Goal: Task Accomplishment & Management: Manage account settings

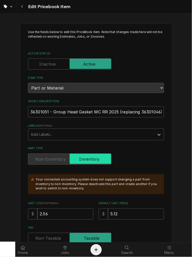
scroll to position [1422, 0]
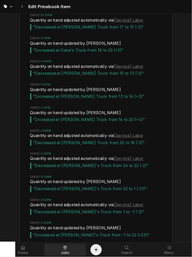
click at [57, 248] on div "Jobs" at bounding box center [65, 250] width 40 height 10
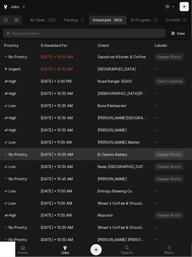
click at [82, 154] on div "Oct 8 • 10:00 AM" at bounding box center [65, 154] width 57 height 12
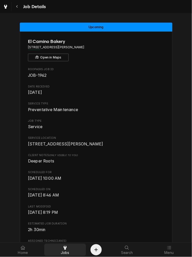
click at [67, 251] on div at bounding box center [65, 248] width 6 height 6
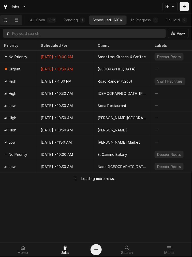
click at [41, 35] on input "Dynamic Content Wrapper" at bounding box center [87, 33] width 151 height 9
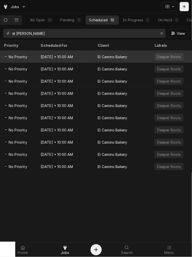
type input "el camin"
click at [52, 55] on div "Oct 8 • 10:00 AM" at bounding box center [65, 57] width 57 height 12
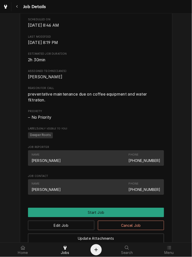
scroll to position [189, 0]
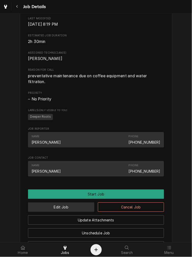
click at [71, 212] on button "Edit Job" at bounding box center [61, 207] width 66 height 9
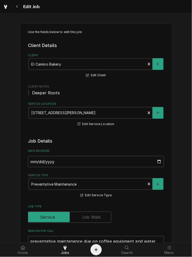
type textarea "x"
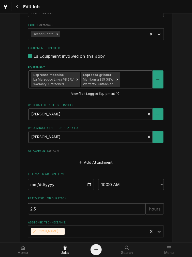
scroll to position [327, 0]
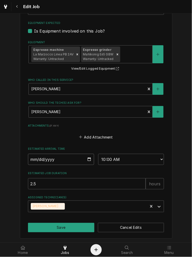
click at [31, 158] on input "2025-10-08" at bounding box center [61, 159] width 66 height 11
type input "2025-01-08"
type textarea "x"
type input "2025-12-08"
type textarea "x"
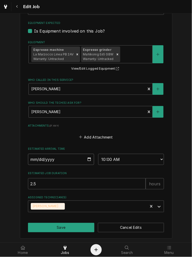
type textarea "x"
type input "2025-12-09"
type textarea "x"
type input "0002-12-09"
type textarea "x"
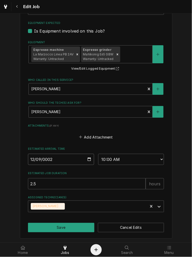
type input "0020-12-09"
type textarea "x"
type input "0202-12-09"
type textarea "x"
type input "2025-12-09"
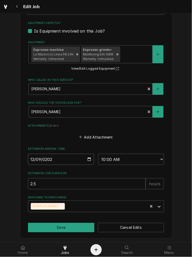
scroll to position [139, 0]
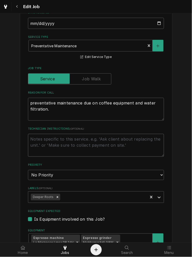
click at [60, 137] on textarea "Technician Instructions ( optional )" at bounding box center [96, 145] width 136 height 23
type textarea "x"
type textarea "d"
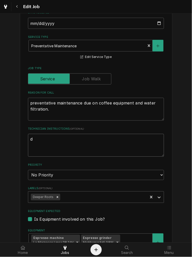
type textarea "x"
type textarea "do"
type textarea "x"
type textarea "done"
type textarea "x"
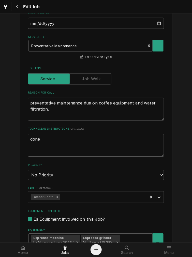
type textarea "done"
type textarea "x"
type textarea "done 6"
type textarea "x"
type textarea "done 6-"
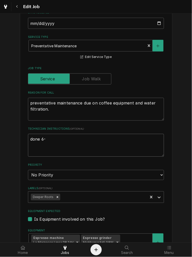
type textarea "x"
type textarea "done 6-9"
type textarea "x"
type textarea "done 6-9-"
type textarea "x"
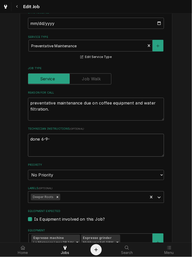
type textarea "done 6-9-2"
type textarea "x"
type textarea "done 6-9-20"
type textarea "x"
type textarea "done 6-9-202"
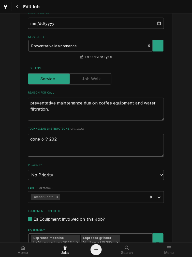
type textarea "x"
type textarea "done 6-9-2025"
type textarea "x"
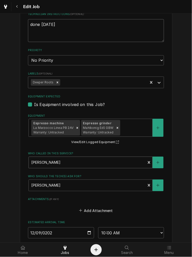
scroll to position [327, 0]
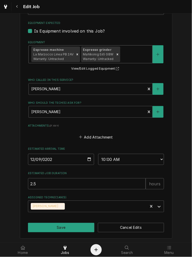
type textarea "done 6-9-2025"
click at [130, 55] on div "Equipment" at bounding box center [135, 54] width 29 height 9
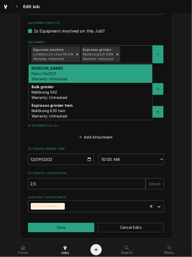
click at [121, 77] on div "Brewer Fetco Cbs1221 Warranty: Untracked" at bounding box center [91, 74] width 124 height 19
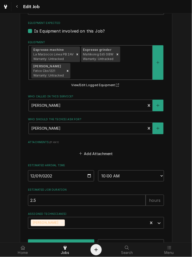
click at [127, 57] on div "Espresso machine La Marzocco Linea PB 2AV Warranty: Untracked Espresso grinder …" at bounding box center [91, 63] width 124 height 34
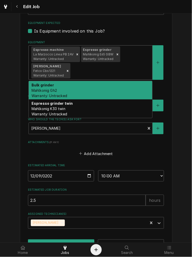
click at [121, 85] on div "Bulk grinder Mahlkonig Gh2 Warranty: Untracked" at bounding box center [91, 90] width 124 height 19
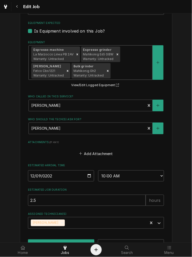
click at [127, 68] on div "Equipment" at bounding box center [131, 70] width 38 height 9
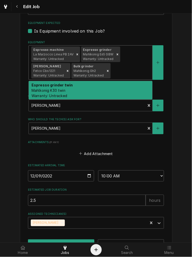
click at [125, 96] on div "Espresso grinder twin Mahlkonig K30 twin Warranty: Untracked" at bounding box center [91, 90] width 124 height 19
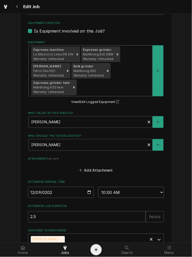
click at [117, 197] on select "AM / PM 6:00 AM 6:15 AM 6:30 AM 6:45 AM 7:00 AM 7:15 AM 7:30 AM 7:45 AM 8:00 AM…" at bounding box center [131, 192] width 66 height 11
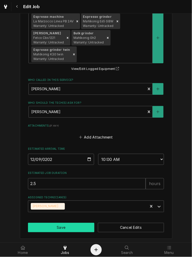
click at [71, 225] on button "Save" at bounding box center [61, 227] width 66 height 9
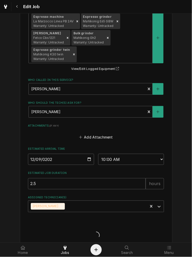
type textarea "x"
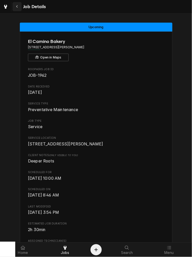
click at [16, 6] on icon "Navigate back" at bounding box center [17, 7] width 2 height 4
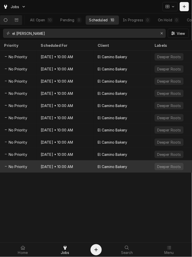
click at [40, 167] on div "[DATE] • 10:00 AM" at bounding box center [65, 167] width 57 height 12
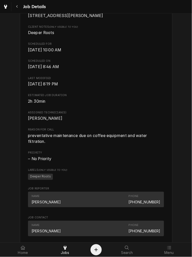
scroll to position [283, 0]
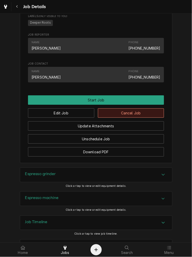
click at [122, 118] on button "Cancel Job" at bounding box center [131, 112] width 66 height 9
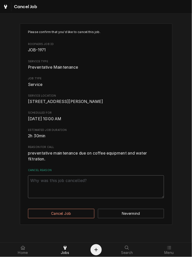
click at [101, 193] on textarea "Cancel Reason" at bounding box center [96, 187] width 136 height 23
type textarea "x"
type textarea "c"
type textarea "x"
type textarea "cl"
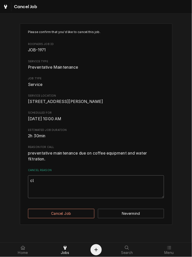
type textarea "x"
type textarea "cle"
type textarea "x"
type textarea "clea"
type textarea "x"
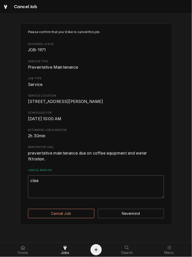
type textarea "clear"
type textarea "x"
type textarea "cleari"
type textarea "x"
type textarea "clearin"
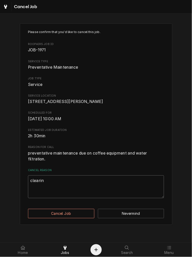
type textarea "x"
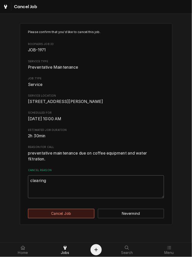
type textarea "clearing"
click at [76, 217] on button "Cancel Job" at bounding box center [61, 213] width 66 height 9
type textarea "x"
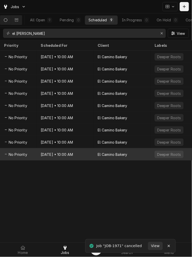
click at [55, 149] on div "Oct 8, 2029 • 10:00 AM" at bounding box center [65, 154] width 57 height 12
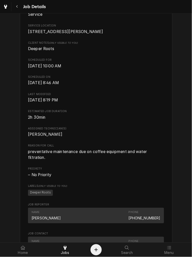
scroll to position [236, 0]
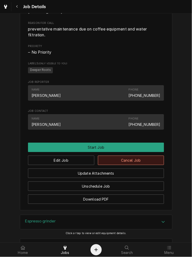
click at [116, 165] on button "Cancel Job" at bounding box center [131, 160] width 66 height 9
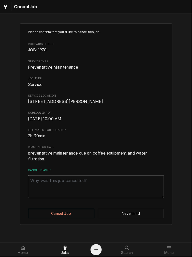
click at [41, 199] on textarea "Cancel Reason" at bounding box center [96, 187] width 136 height 23
paste textarea "clearing"
type textarea "x"
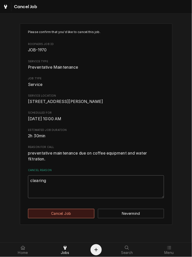
type textarea "clearing"
click at [53, 217] on button "Cancel Job" at bounding box center [61, 213] width 66 height 9
type textarea "x"
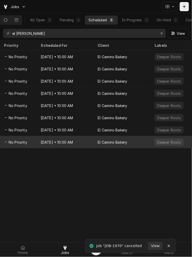
click at [52, 137] on div "Apr 8, 2029 • 10:00 AM" at bounding box center [65, 142] width 57 height 12
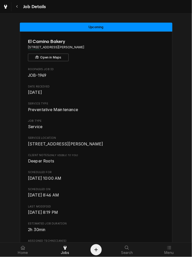
scroll to position [283, 0]
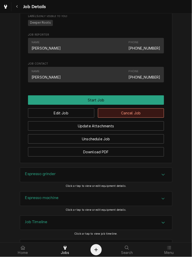
click at [128, 118] on button "Cancel Job" at bounding box center [131, 112] width 66 height 9
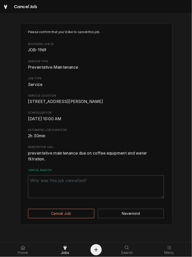
click at [97, 173] on label "Cancel Reason" at bounding box center [96, 171] width 136 height 4
click at [97, 177] on textarea "Cancel Reason" at bounding box center [96, 187] width 136 height 23
click at [85, 192] on textarea "Cancel Reason" at bounding box center [96, 187] width 136 height 23
paste textarea "clearing"
type textarea "x"
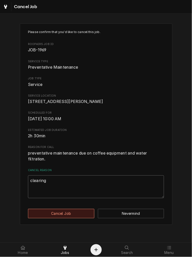
type textarea "clearing"
click at [56, 217] on button "Cancel Job" at bounding box center [61, 213] width 66 height 9
type textarea "x"
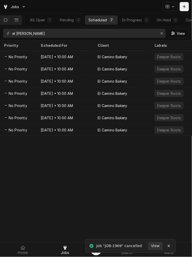
click at [65, 126] on div "[DATE] • 10:00 AM" at bounding box center [65, 130] width 57 height 12
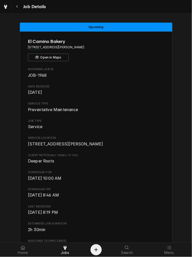
scroll to position [310, 0]
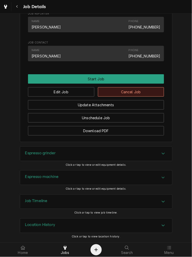
click at [133, 87] on div "Edit Job Cancel Job" at bounding box center [96, 90] width 136 height 13
click at [120, 96] on button "Cancel Job" at bounding box center [131, 91] width 66 height 9
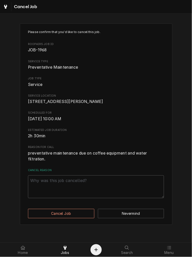
click at [75, 172] on div "Please confirm that you'd like to cancel this job. Roopairs Job ID JOB-1968 Ser…" at bounding box center [96, 114] width 136 height 169
click at [64, 194] on textarea "Cancel Reason" at bounding box center [96, 187] width 136 height 23
paste textarea "clearing"
type textarea "x"
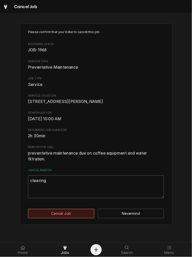
type textarea "clearing"
click at [55, 217] on button "Cancel Job" at bounding box center [61, 213] width 66 height 9
type textarea "x"
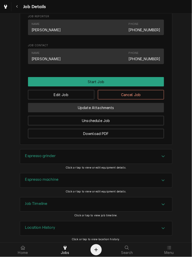
scroll to position [310, 0]
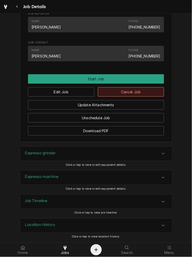
click at [132, 91] on button "Cancel Job" at bounding box center [131, 91] width 66 height 9
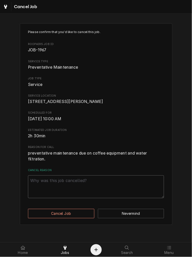
click at [97, 183] on textarea "Cancel Reason" at bounding box center [96, 187] width 136 height 23
paste textarea "clearing"
type textarea "x"
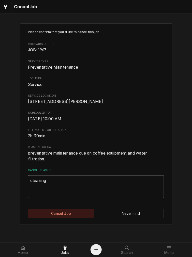
type textarea "clearing"
drag, startPoint x: 71, startPoint y: 219, endPoint x: 81, endPoint y: 180, distance: 40.7
click at [72, 218] on button "Cancel Job" at bounding box center [61, 213] width 66 height 9
type textarea "x"
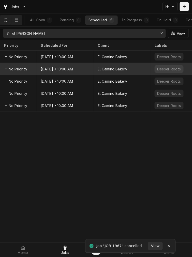
click at [46, 70] on div "Apr 8, 2026 • 10:00 AM" at bounding box center [65, 69] width 57 height 12
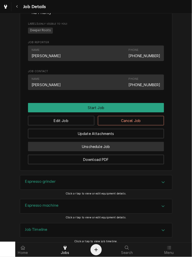
scroll to position [310, 0]
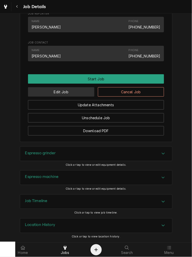
click at [68, 90] on button "Edit Job" at bounding box center [61, 91] width 66 height 9
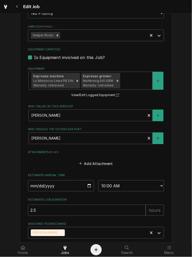
scroll to position [327, 0]
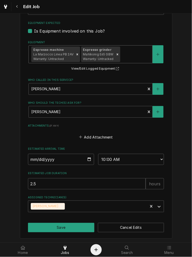
click at [131, 50] on div "Equipment" at bounding box center [135, 54] width 29 height 9
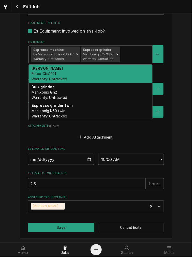
click at [129, 70] on div "Brewer Fetco Cbs1221 Warranty: Untracked" at bounding box center [91, 74] width 124 height 19
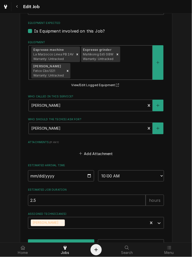
click at [136, 57] on div "Espresso machine La Marzocco Linea PB 2AV Warranty: Untracked Espresso grinder …" at bounding box center [91, 63] width 124 height 34
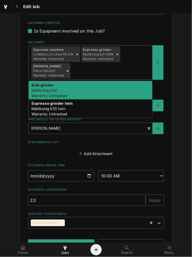
click at [126, 88] on div "Bulk grinder Mahlkonig Gh2 Warranty: Untracked" at bounding box center [91, 90] width 124 height 19
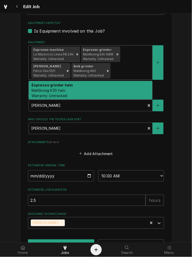
click at [133, 70] on div "Equipment" at bounding box center [131, 70] width 38 height 9
click at [128, 91] on div "Espresso grinder twin Mahlkonig K30 twin Warranty: Untracked" at bounding box center [91, 90] width 124 height 19
type textarea "x"
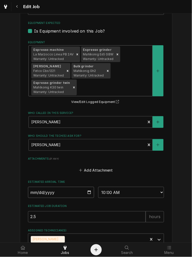
click at [32, 195] on input "2026-04-08" at bounding box center [61, 192] width 66 height 11
type input "2026-06-08"
type textarea "x"
type input "2026-06-09"
type textarea "x"
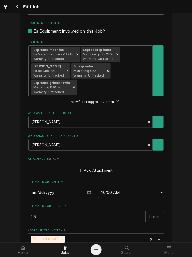
type input "0002-06-09"
type textarea "x"
type input "0020-06-09"
type textarea "x"
type input "0202-06-09"
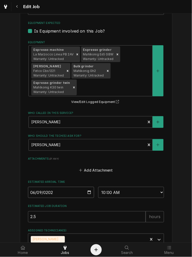
type textarea "x"
type input "2026-06-09"
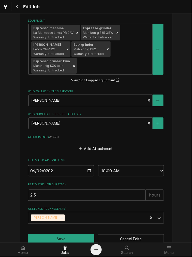
scroll to position [360, 0]
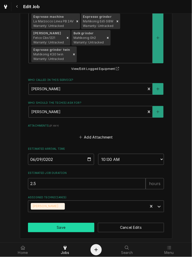
click at [68, 229] on button "Save" at bounding box center [61, 227] width 66 height 9
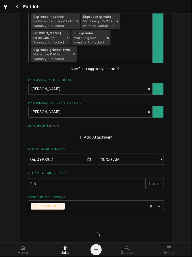
type textarea "x"
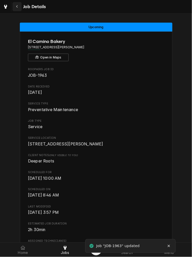
click at [15, 8] on div "Navigate back" at bounding box center [17, 6] width 5 height 5
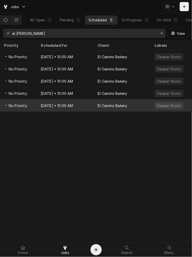
click at [49, 108] on div "Oct 8, 2027 • 10:00 AM" at bounding box center [65, 106] width 57 height 12
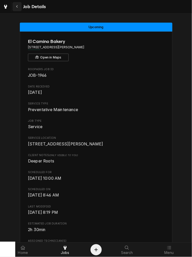
click at [19, 8] on div "Navigate back" at bounding box center [17, 6] width 5 height 5
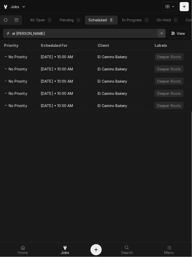
click at [160, 32] on div "Erase input" at bounding box center [161, 33] width 5 height 5
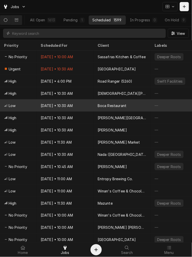
click at [92, 104] on div "Oct 7 • 10:30 AM" at bounding box center [65, 106] width 57 height 12
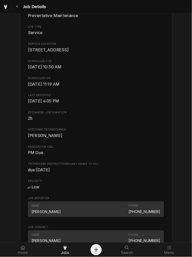
scroll to position [189, 0]
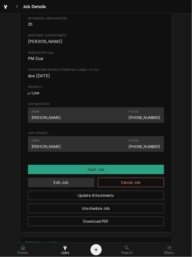
click at [58, 187] on button "Edit Job" at bounding box center [61, 182] width 66 height 9
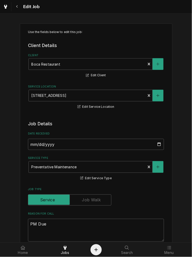
type textarea "x"
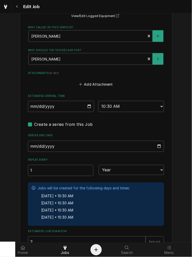
scroll to position [471, 0]
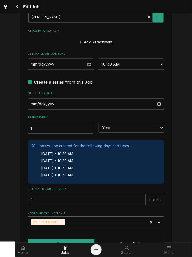
click at [34, 79] on label "Create a series from this Job" at bounding box center [63, 82] width 59 height 6
click at [34, 79] on input "Job Create/Update Form" at bounding box center [102, 84] width 136 height 11
checkbox input "false"
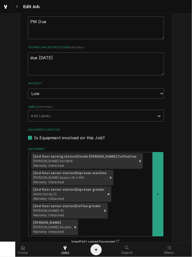
scroll to position [139, 0]
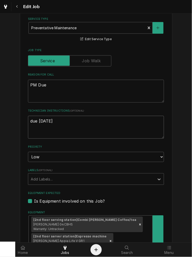
drag, startPoint x: 67, startPoint y: 123, endPoint x: 64, endPoint y: 121, distance: 4.4
click at [64, 121] on textarea "due [DATE]" at bounding box center [96, 127] width 136 height 23
type textarea "x"
type textarea "due [DATE]"
type textarea "x"
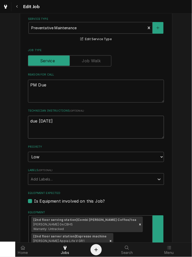
type textarea "due [DATE] -"
type textarea "x"
type textarea "due [DATE] -"
type textarea "x"
type textarea "due [DATE] - r"
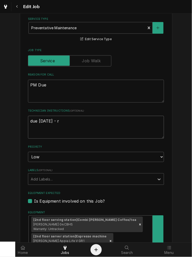
type textarea "x"
type textarea "due [DATE] - re"
type textarea "x"
type textarea "due [DATE] - [PERSON_NAME]"
type textarea "x"
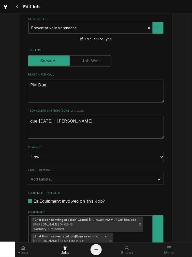
type textarea "due [DATE] - reche"
type textarea "x"
type textarea "due [DATE] - reched"
type textarea "x"
type textarea "due [DATE] - reched"
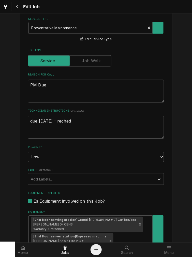
type textarea "x"
type textarea "due [DATE] - reched"
type textarea "x"
type textarea "due [DATE] - reche"
type textarea "x"
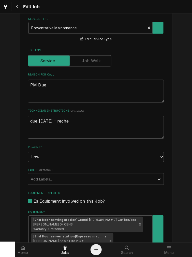
type textarea "due [DATE] - [PERSON_NAME]"
type textarea "x"
type textarea "due [DATE] - rec"
type textarea "x"
type textarea "due [DATE] - re"
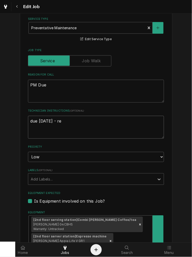
type textarea "x"
type textarea "due [DATE] - r"
type textarea "x"
type textarea "due [DATE] - re"
type textarea "x"
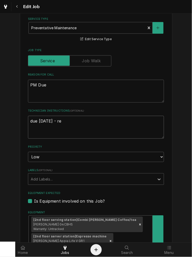
type textarea "due [DATE] - rea"
type textarea "x"
type textarea "due Oct 7th - reac"
type textarea "x"
type textarea "due Oct 7th - reach"
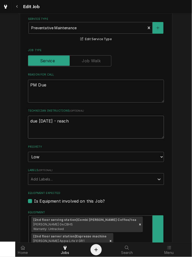
type textarea "x"
type textarea "due Oct 7th - reac"
type textarea "x"
type textarea "due Oct 7th - reach"
type textarea "x"
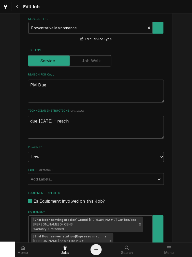
type textarea "due Oct 7th - reache"
type textarea "x"
type textarea "due Oct 7th - reached"
type textarea "x"
type textarea "due Oct 7th - reached"
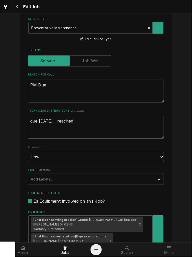
type textarea "x"
type textarea "due Oct 7th - reached o"
type textarea "x"
type textarea "due Oct 7th - reached ou"
type textarea "x"
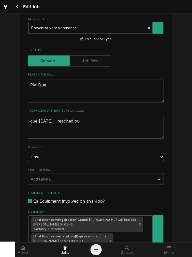
type textarea "due Oct 7th - reached out"
type textarea "x"
type textarea "due Oct 7th - reached out"
type textarea "x"
type textarea "due Oct 7th - reached out 1"
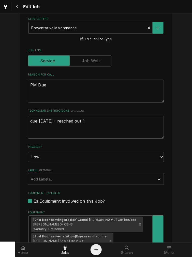
type textarea "x"
type textarea "due Oct 7th - reached out 10"
type textarea "x"
type textarea "due Oct 7th - reached out 10-"
type textarea "x"
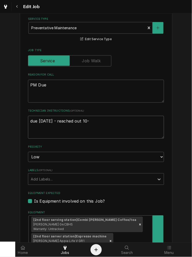
type textarea "due Oct 7th - reached out 10-7"
type textarea "x"
type textarea "due Oct 7th - reached out 10-"
type textarea "x"
type textarea "due Oct 7th - reached out 10-6"
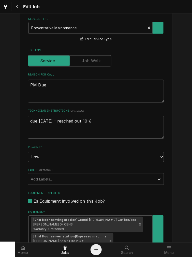
type textarea "x"
type textarea "due Oct 7th - reached out 10-6"
click at [92, 123] on textarea "due Oct 7th - reached out 10-6" at bounding box center [96, 127] width 136 height 23
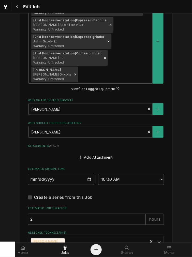
scroll to position [375, 0]
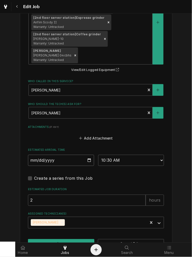
click at [86, 155] on input "2025-10-07" at bounding box center [61, 160] width 66 height 11
type input "2025-10-29"
click at [62, 240] on button "Save" at bounding box center [61, 244] width 66 height 9
type textarea "x"
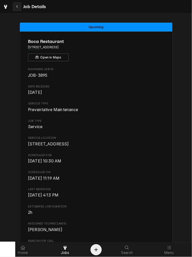
click at [16, 7] on div "Navigate back" at bounding box center [17, 6] width 5 height 5
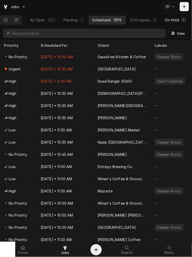
click at [186, 19] on div "9" at bounding box center [184, 19] width 3 height 5
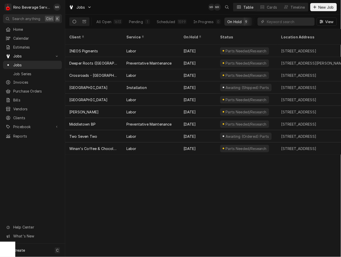
click at [192, 18] on button "On Hold 9" at bounding box center [238, 22] width 28 height 8
click at [192, 21] on div "All Open 1613 Pending 1 Scheduled 1599 In Progress 0 On Hold 9 Completed 4 View" at bounding box center [202, 22] width 267 height 14
drag, startPoint x: 256, startPoint y: 23, endPoint x: 253, endPoint y: 24, distance: 2.7
click at [192, 24] on div "All Open 1613 Pending 1 Scheduled 1599 In Progress 0 On Hold 9 Completed 4 View" at bounding box center [202, 22] width 267 height 14
click at [192, 24] on button "Completed 4" at bounding box center [268, 22] width 32 height 8
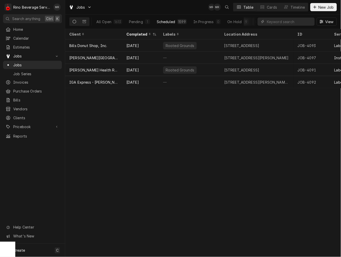
click at [180, 22] on div "1599" at bounding box center [182, 21] width 8 height 5
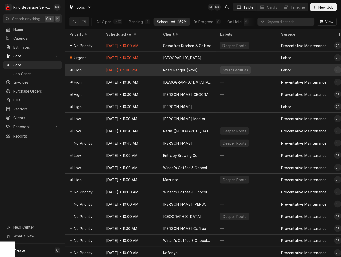
click at [174, 69] on div "Road Ranger (5260)" at bounding box center [180, 69] width 35 height 5
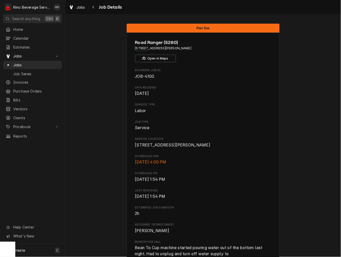
click at [205, 71] on span "Roopairs Job ID" at bounding box center [203, 71] width 136 height 4
click at [91, 10] on button "Navigate back" at bounding box center [93, 7] width 8 height 8
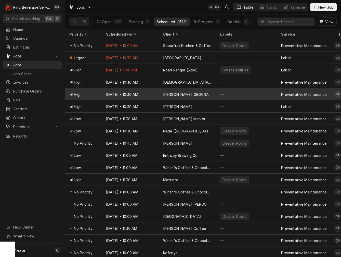
click at [185, 93] on div "[PERSON_NAME][GEOGRAPHIC_DATA]" at bounding box center [187, 94] width 49 height 5
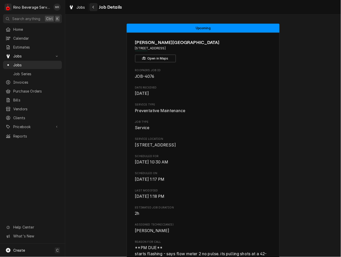
click at [93, 8] on icon "Navigate back" at bounding box center [93, 7] width 2 height 4
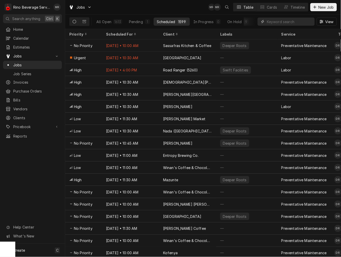
click at [288, 23] on input "Dynamic Content Wrapper" at bounding box center [289, 22] width 45 height 8
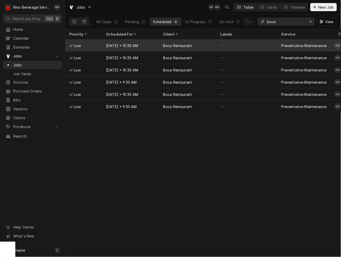
type input "boca"
click at [195, 44] on div "Boca Restaurant" at bounding box center [187, 45] width 57 height 12
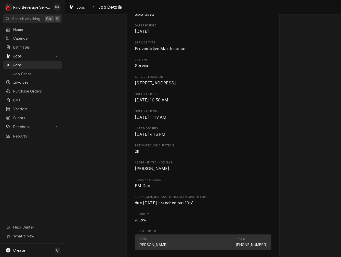
scroll to position [236, 0]
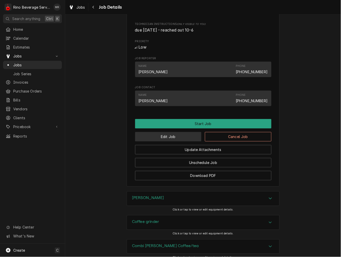
click at [170, 142] on button "Edit Job" at bounding box center [168, 136] width 66 height 9
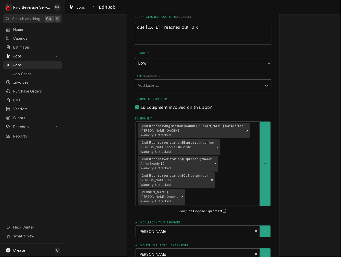
scroll to position [183, 0]
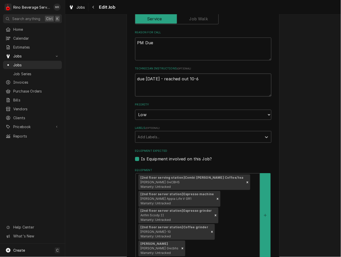
drag, startPoint x: 206, startPoint y: 81, endPoint x: 124, endPoint y: 83, distance: 81.5
click at [127, 83] on div "Use the fields below to edit this job: Client Details Client Boca Restaurant Ed…" at bounding box center [203, 145] width 153 height 607
type textarea "x"
type textarea "C"
type textarea "x"
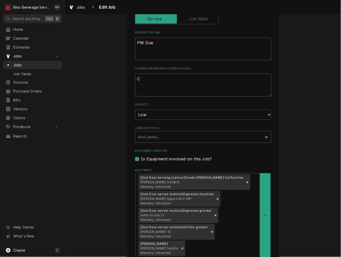
type textarea "Co"
type textarea "x"
type textarea "Con"
type textarea "x"
type textarea "Conf"
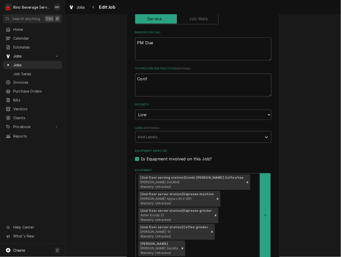
type textarea "x"
type textarea "Confi"
type textarea "x"
type textarea "Confir"
type textarea "x"
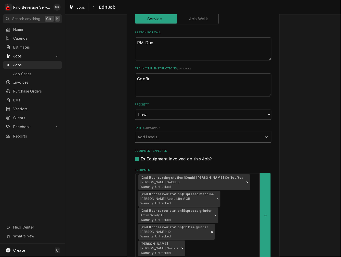
type textarea "Confirm"
type textarea "x"
type textarea "Confirme"
type textarea "x"
type textarea "Confirmed"
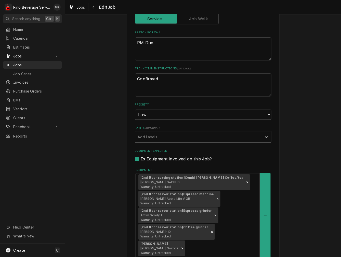
type textarea "x"
type textarea "Confirmed"
type textarea "x"
type textarea "Confirmed f"
type textarea "x"
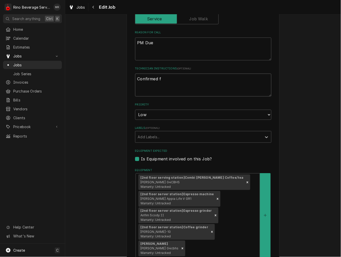
type textarea "Confirmed fo"
type textarea "x"
type textarea "Confirmed for"
type textarea "x"
type textarea "Confirmed for"
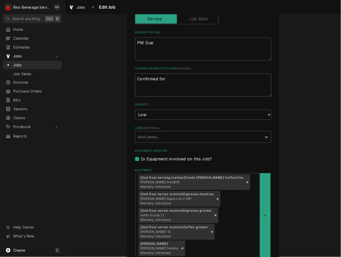
type textarea "x"
type textarea "Confirmed for 1"
type textarea "x"
type textarea "Confirmed for 10"
type textarea "x"
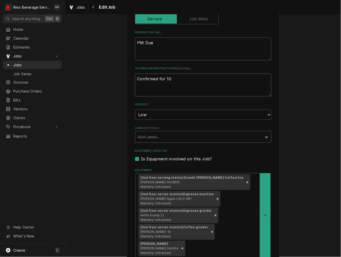
type textarea "Confirmed for 10-"
type textarea "x"
type textarea "Confirmed for 10-9"
type textarea "x"
type textarea "Confirmed for 10-9"
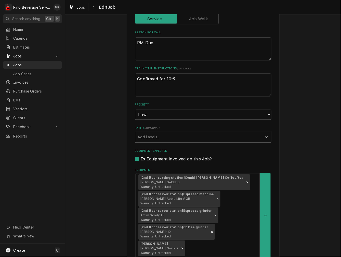
click at [144, 114] on select "No Priority Urgent High Medium Low" at bounding box center [203, 115] width 136 height 10
select select "1"
click at [135, 110] on select "No Priority Urgent High Medium Low" at bounding box center [203, 115] width 136 height 10
type textarea "x"
click at [154, 115] on select "No Priority Urgent High Medium Low" at bounding box center [203, 115] width 136 height 10
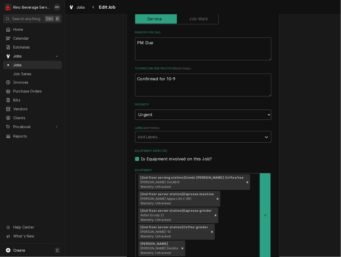
select select "2"
click at [135, 110] on select "No Priority Urgent High Medium Low" at bounding box center [203, 115] width 136 height 10
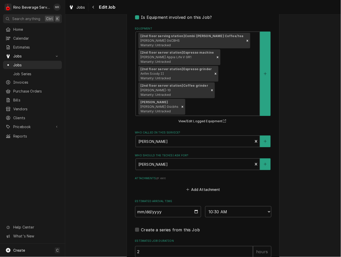
scroll to position [362, 0]
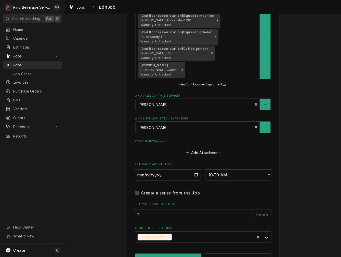
type textarea "x"
click at [165, 163] on label "Estimated Arrival Time" at bounding box center [203, 165] width 136 height 4
click at [197, 170] on input "2025-10-29" at bounding box center [168, 175] width 66 height 11
drag, startPoint x: 195, startPoint y: 159, endPoint x: 191, endPoint y: 161, distance: 4.8
click at [195, 170] on input "2025-10-29" at bounding box center [168, 175] width 66 height 11
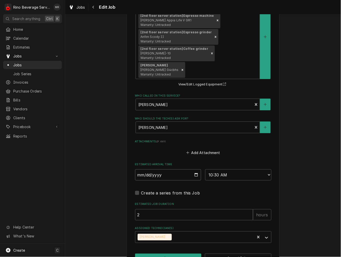
type input "2025-10-09"
type textarea "x"
click at [228, 170] on select "AM / PM 6:00 AM 6:15 AM 6:30 AM 6:45 AM 7:00 AM 7:15 AM 7:30 AM 7:45 AM 8:00 AM…" at bounding box center [238, 175] width 66 height 11
select select "11:00:00"
click at [205, 170] on select "AM / PM 6:00 AM 6:15 AM 6:30 AM 6:45 AM 7:00 AM 7:15 AM 7:30 AM 7:45 AM 8:00 AM…" at bounding box center [238, 175] width 66 height 11
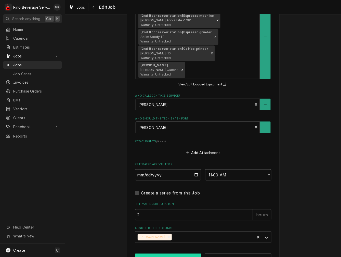
click at [175, 254] on button "Save" at bounding box center [168, 258] width 66 height 9
type textarea "x"
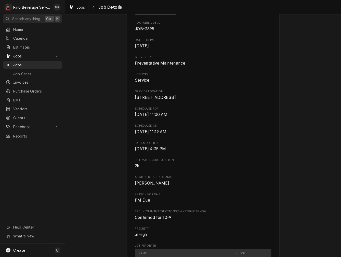
scroll to position [141, 0]
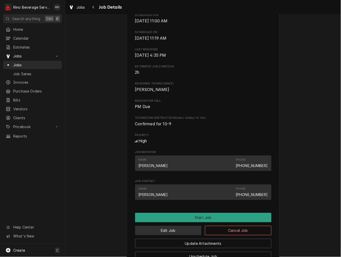
click at [180, 236] on button "Edit Job" at bounding box center [168, 230] width 66 height 9
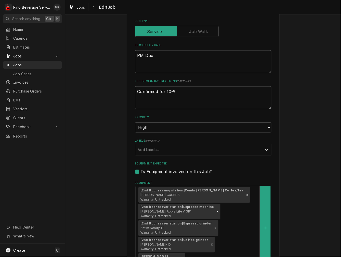
scroll to position [236, 0]
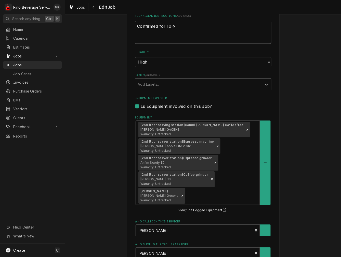
click at [193, 24] on textarea "Confirmed for 10-9" at bounding box center [203, 32] width 136 height 23
type textarea "x"
type textarea "Confirmed for 10-9,"
type textarea "x"
type textarea "Confirmed for 10-9,"
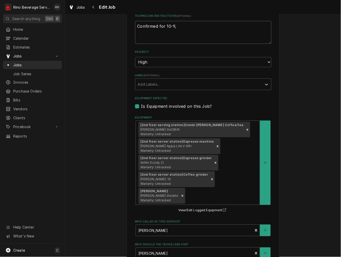
type textarea "x"
type textarea "Confirmed for 10-9, E"
type textarea "x"
type textarea "Confirmed for 10-9, ET"
type textarea "x"
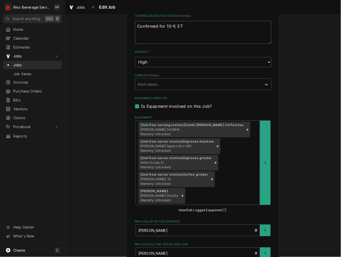
type textarea "Confirmed for 10-9, ETA"
type textarea "x"
type textarea "Confirmed for 10-9, ETA"
type textarea "x"
type textarea "Confirmed for 10-9, ETA 1"
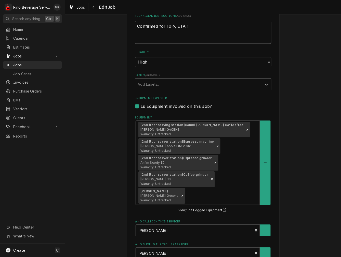
type textarea "x"
type textarea "Confirmed for 10-9, ETA 11"
type textarea "x"
type textarea "Confirmed for 10-9, ETA 11a"
type textarea "x"
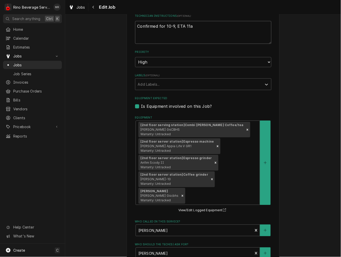
type textarea "Confirmed for 10-9, ETA 11am"
type textarea "x"
type textarea "Confirmed for 10-9, ETA 11am"
type textarea "x"
type textarea "Confirmed for 10-9, ETA 11am r"
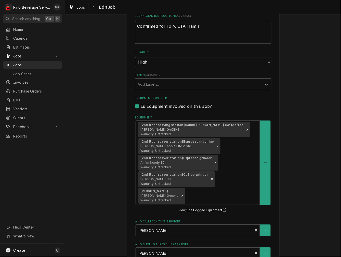
type textarea "x"
type textarea "Confirmed for 10-9, ETA 11am re"
type textarea "x"
type textarea "Confirmed for 10-9, ETA 11am rea"
type textarea "x"
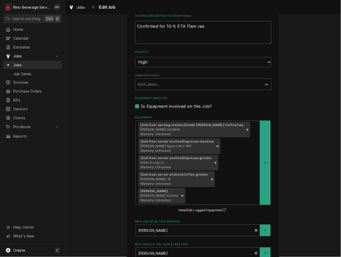
type textarea "Confirmed for 10-9, ETA 11am reac"
type textarea "x"
type textarea "Confirmed for 10-9, ETA 11am reach"
type textarea "x"
type textarea "Confirmed for 10-9, ETA 11am reach"
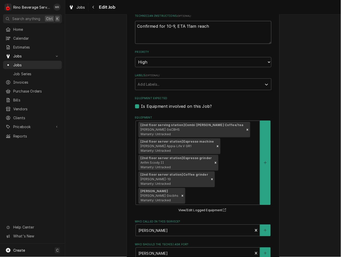
type textarea "x"
type textarea "Confirmed for 10-9, ETA 11am reach o"
type textarea "x"
type textarea "Confirmed for 10-9, ETA 11am reach op"
type textarea "x"
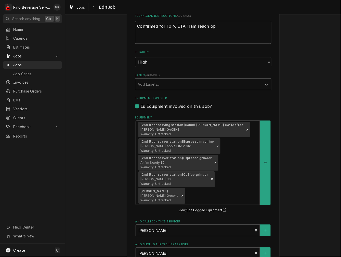
type textarea "Confirmed for 10-9, ETA 11am reach o"
type textarea "x"
type textarea "Confirmed for 10-9, ETA 11am reach ou"
type textarea "x"
type textarea "Confirmed for 10-9, ETA 11am reach out"
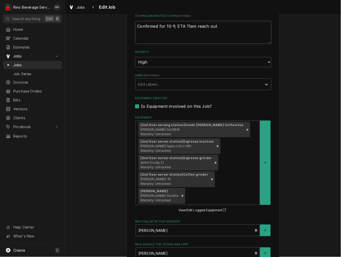
type textarea "x"
type textarea "Confirmed for 10-9, ETA 11am reach out o"
type textarea "x"
type textarea "Confirmed for 10-9, ETA 11am reach out oi"
type textarea "x"
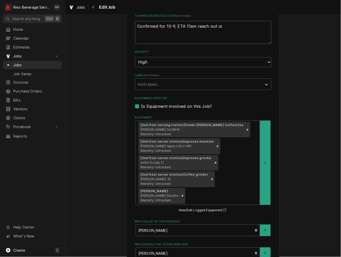
type textarea "Confirmed for 10-9, ETA 11am reach out o"
type textarea "x"
type textarea "Confirmed for 10-9, ETA 11am reach out oi"
type textarea "x"
type textarea "Confirmed for 10-9, ETA 11am reach out oif"
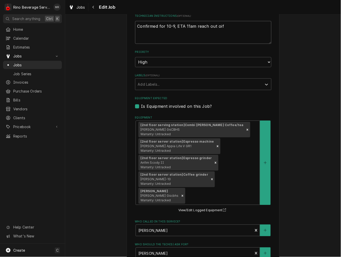
type textarea "x"
type textarea "Confirmed for 10-9, ETA 11am reach out oi"
type textarea "x"
type textarea "Confirmed for 10-9, ETA 11am reach out o"
type textarea "x"
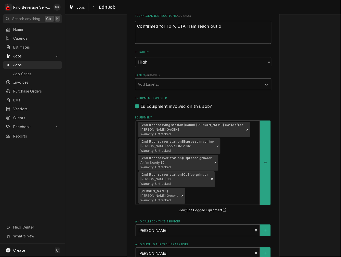
type textarea "Confirmed for 10-9, ETA 11am reach out"
type textarea "x"
type textarea "Confirmed for 10-9, ETA 11am reach out i"
type textarea "x"
type textarea "Confirmed for 10-9, ETA 11am reach out if"
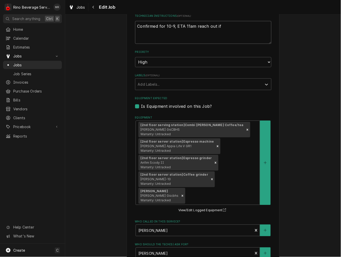
type textarea "x"
type textarea "Confirmed for 10-9, ETA 11am reach out if"
type textarea "x"
type textarea "Confirmed for 10-9, ETA 11am reach out if t"
type textarea "x"
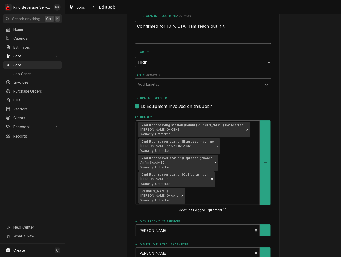
type textarea "Confirmed for 10-9, ETA 11am reach out if th"
type textarea "x"
type textarea "Confirmed for 10-9, ETA 11am reach out if tha"
type textarea "x"
type textarea "Confirmed for 10-9, ETA 11am reach out if that"
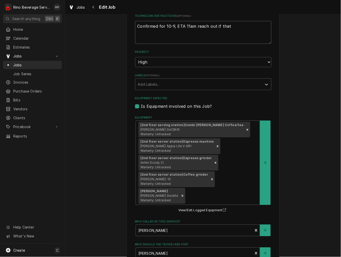
type textarea "x"
type textarea "Confirmed for 10-9, ETA 11am reach out if that"
type textarea "x"
type textarea "Confirmed for 10-9, ETA 11am reach out if that c"
type textarea "x"
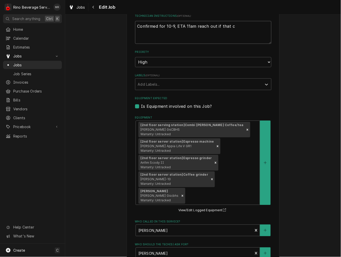
type textarea "Confirmed for 10-9, ETA 11am reach out if that ch"
type textarea "x"
type textarea "Confirmed for 10-9, ETA 11am reach out if that cha"
type textarea "x"
type textarea "Confirmed for 10-9, ETA 11am reach out if that chan"
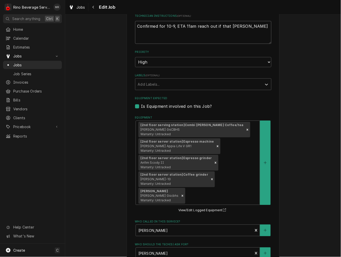
type textarea "x"
type textarea "Confirmed for 10-9, ETA 11am reach out if that chang"
type textarea "x"
type textarea "Confirmed for 10-9, ETA 11am reach out if that changes"
type textarea "x"
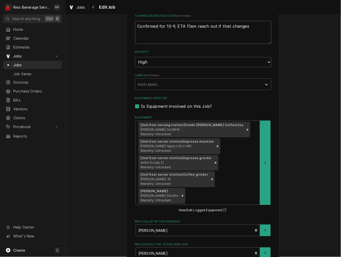
type textarea "Confirmed for 10-9, ETA 11am reach out if that changesd"
type textarea "x"
type textarea "Confirmed for 10-9, ETA 11am reach out if that changes"
type textarea "x"
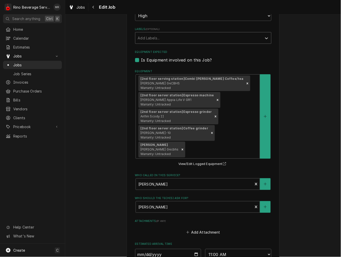
scroll to position [362, 0]
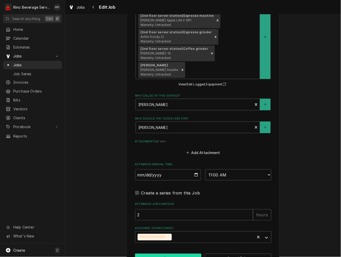
type textarea "Confirmed for 10-9, ETA 11am reach out if that changes"
click at [180, 254] on button "Save" at bounding box center [168, 258] width 66 height 9
type textarea "x"
